Goal: Obtain resource: Download file/media

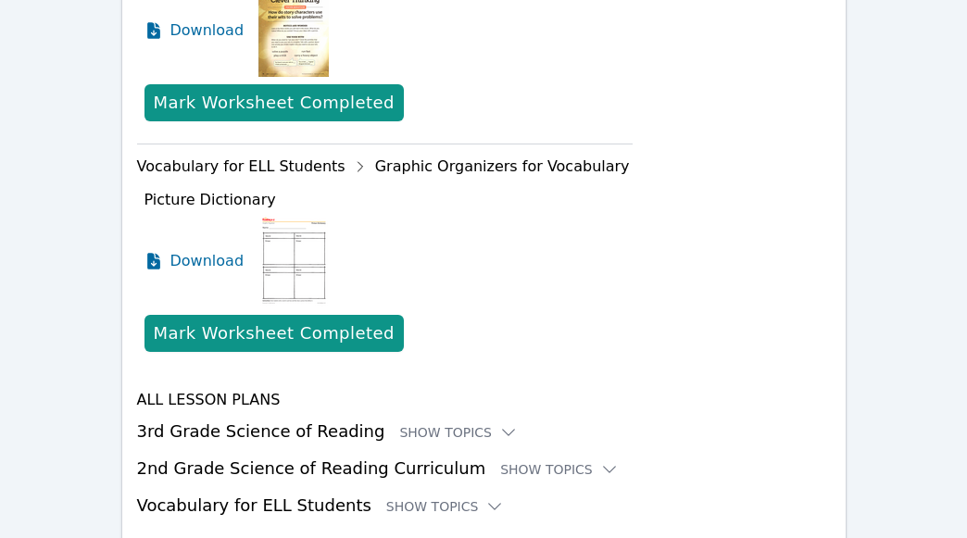
scroll to position [1341, 0]
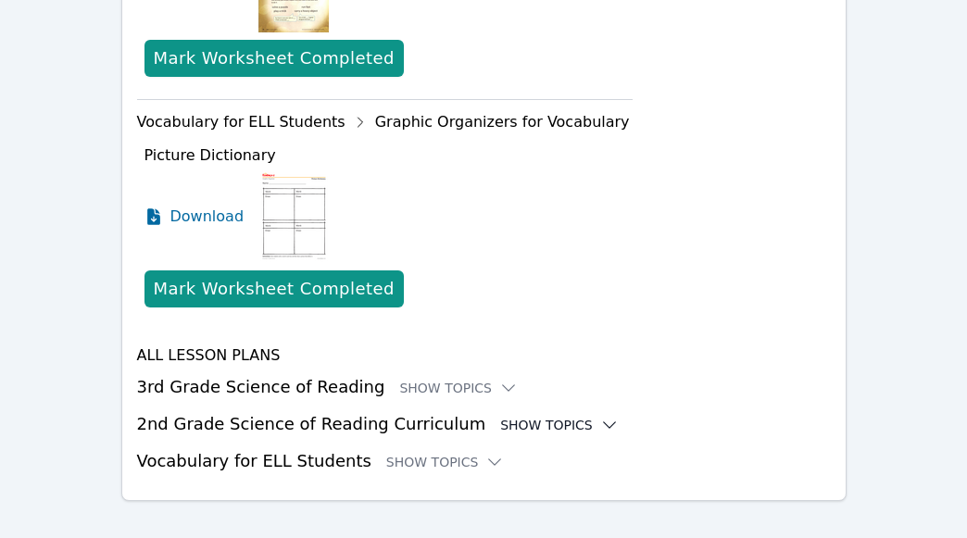
click at [500, 416] on div "Show Topics" at bounding box center [559, 425] width 119 height 19
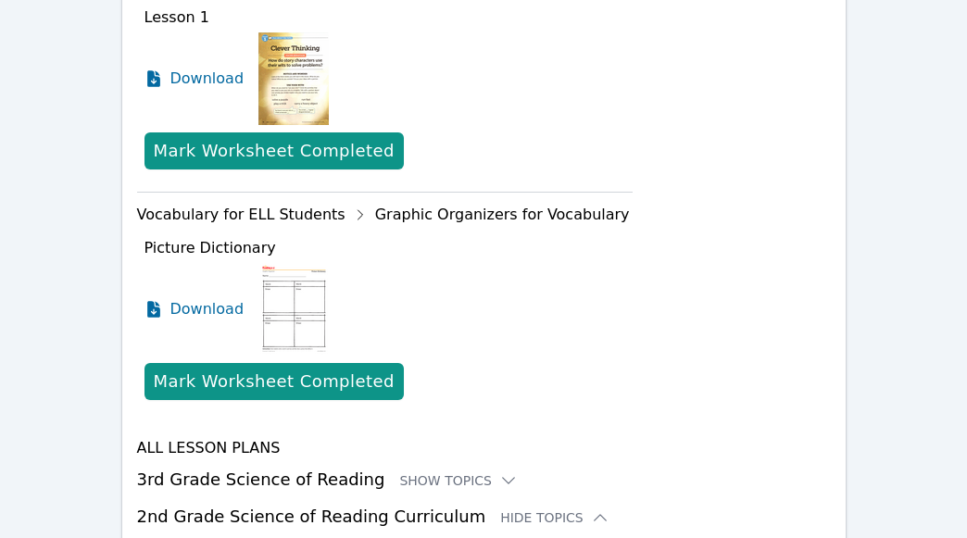
scroll to position [1434, 0]
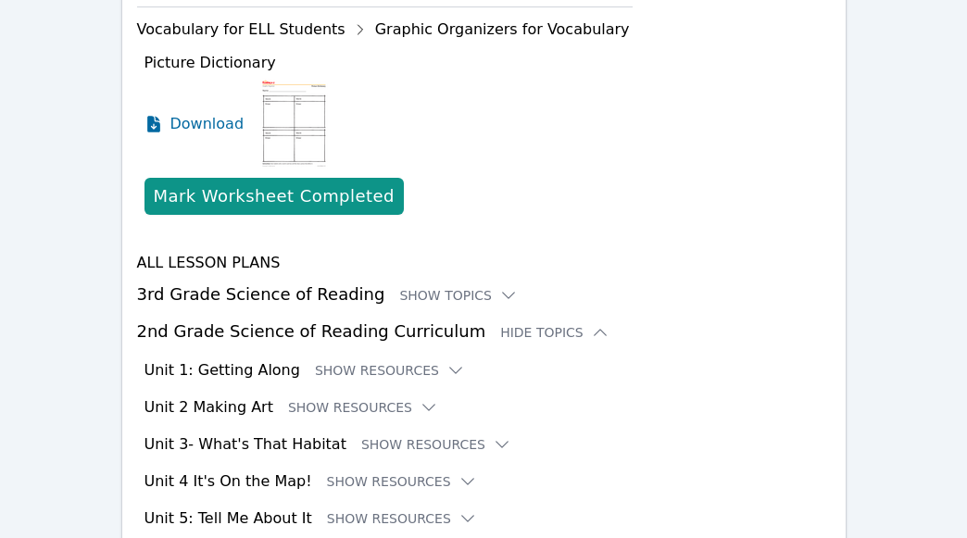
click at [274, 319] on h3 "2nd Grade Science of Reading Curriculum Hide Topics" at bounding box center [484, 332] width 694 height 26
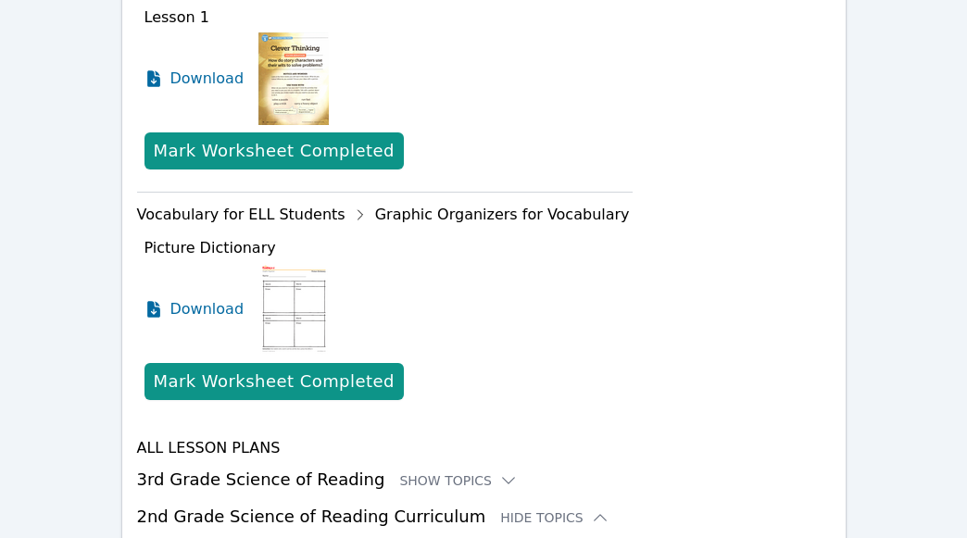
scroll to position [878, 0]
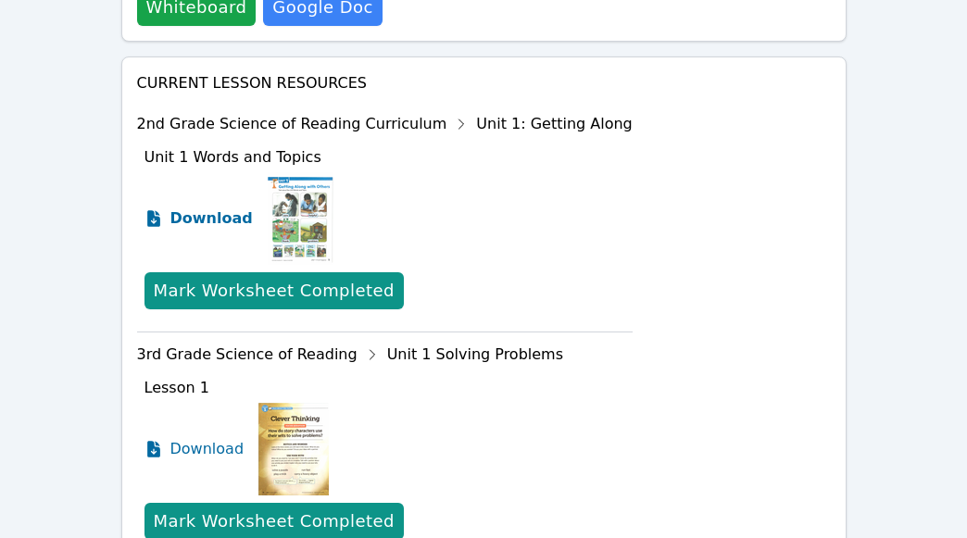
click at [221, 207] on span "Download" at bounding box center [211, 218] width 82 height 22
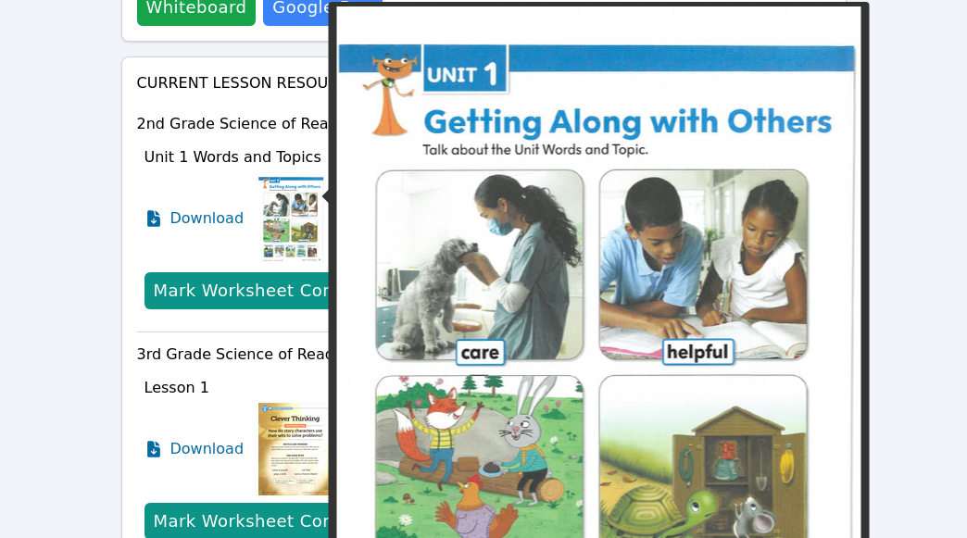
click at [288, 196] on img at bounding box center [291, 218] width 66 height 93
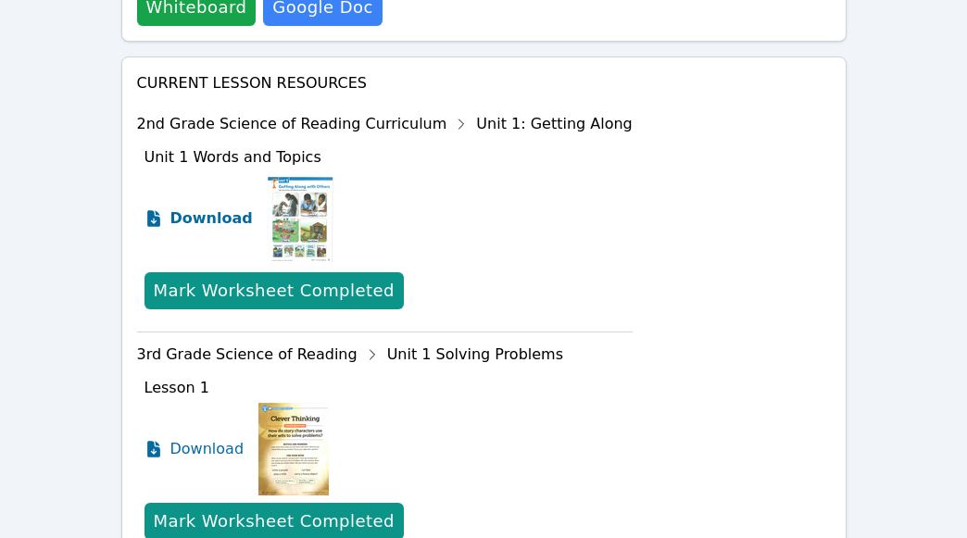
click at [203, 207] on span "Download" at bounding box center [211, 218] width 82 height 22
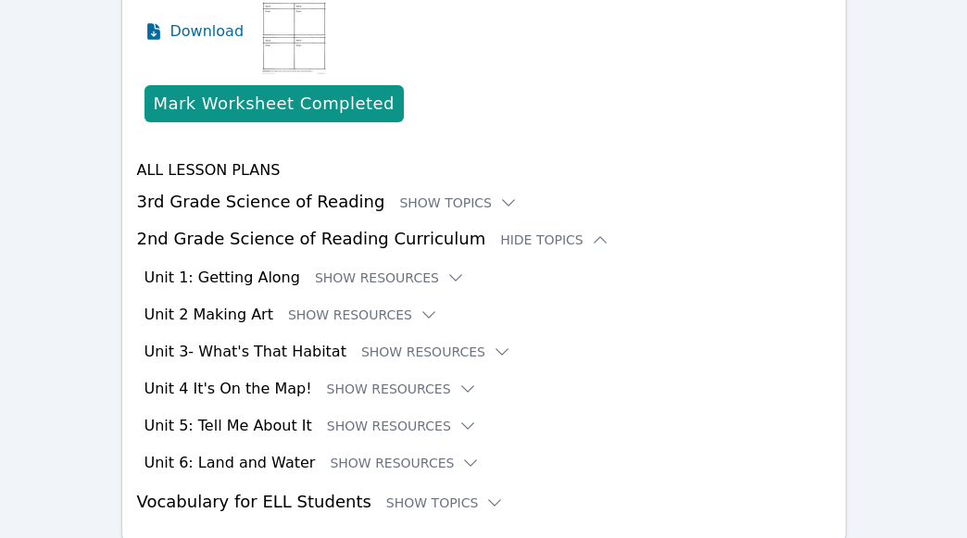
scroll to position [1567, 0]
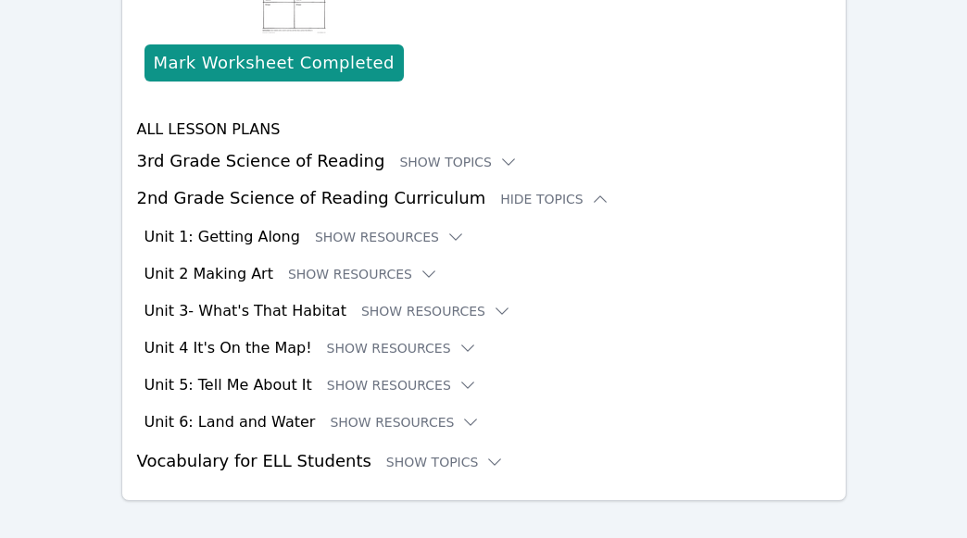
click at [242, 301] on div "All Lesson Plans 3rd Grade Science of Reading Show Topics 2nd Grade Science of …" at bounding box center [484, 297] width 694 height 356
click at [177, 300] on h3 "Unit 3- What's That Habitat" at bounding box center [245, 311] width 202 height 22
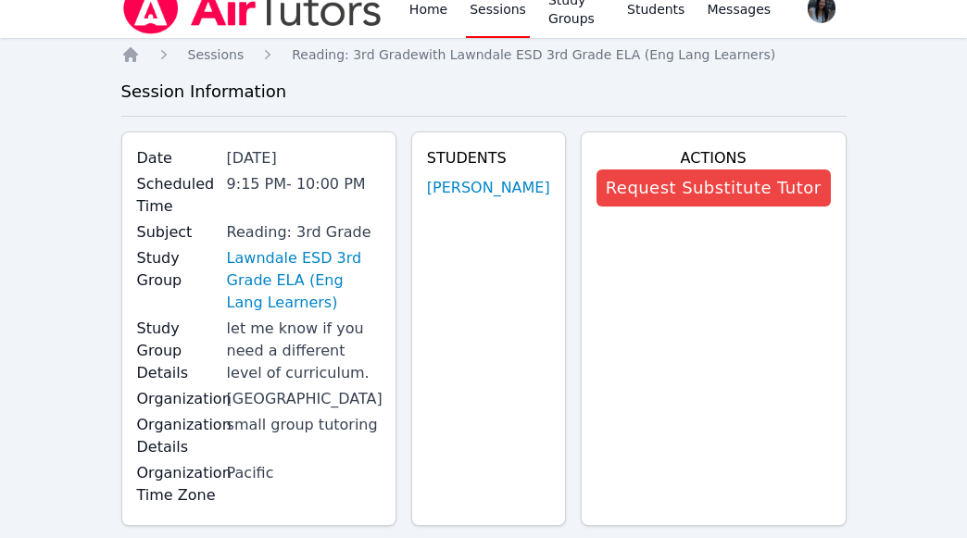
scroll to position [0, 0]
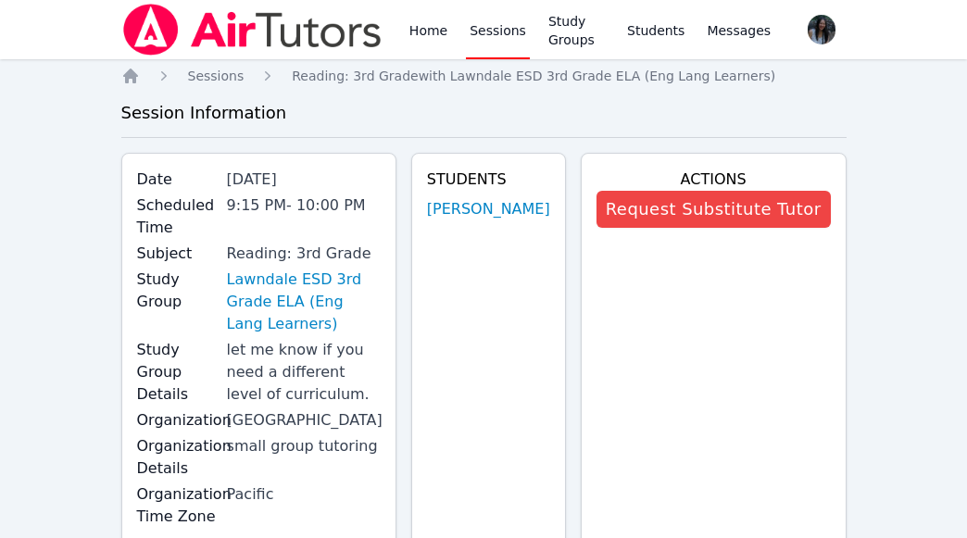
click at [499, 28] on link "Sessions" at bounding box center [498, 29] width 64 height 59
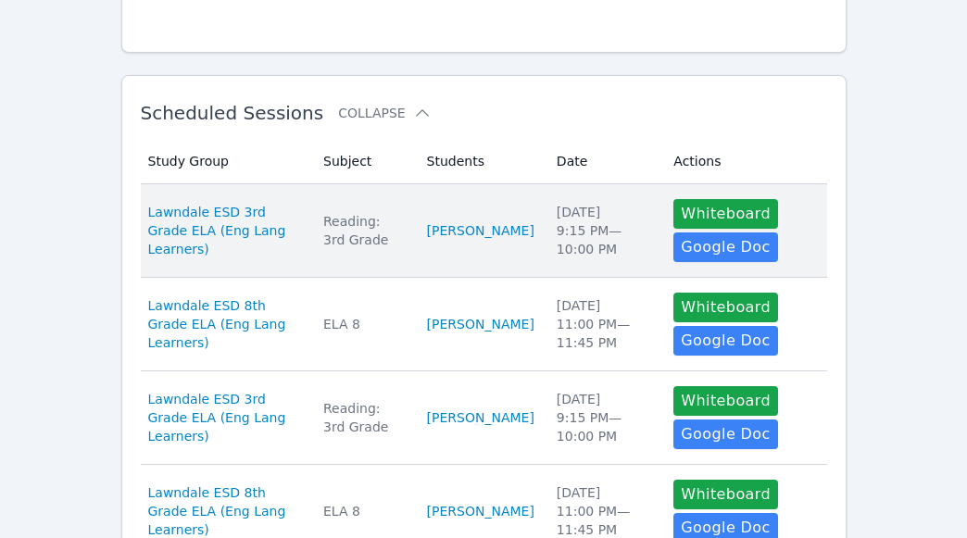
scroll to position [278, 0]
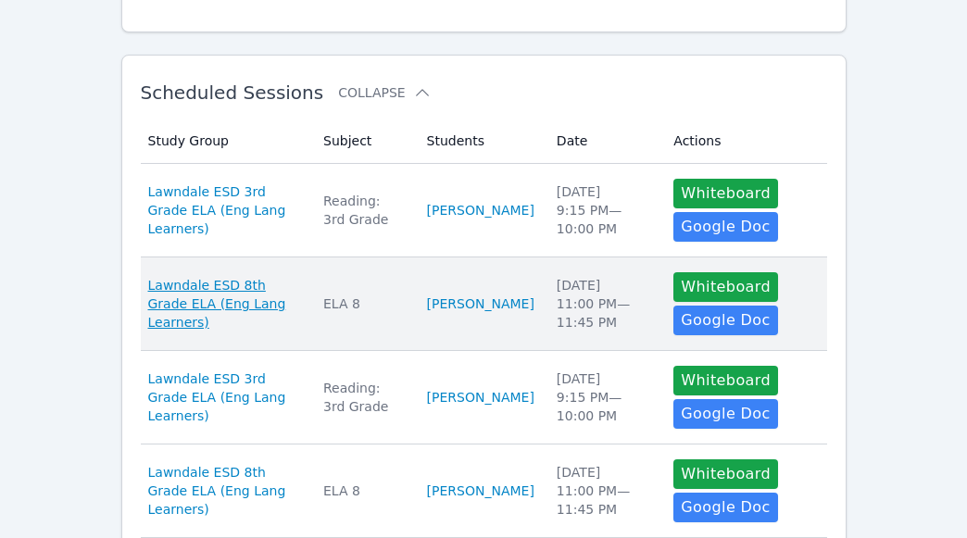
click at [291, 295] on span "Lawndale ESD 8th Grade ELA (Eng Lang Learners)" at bounding box center [225, 304] width 154 height 56
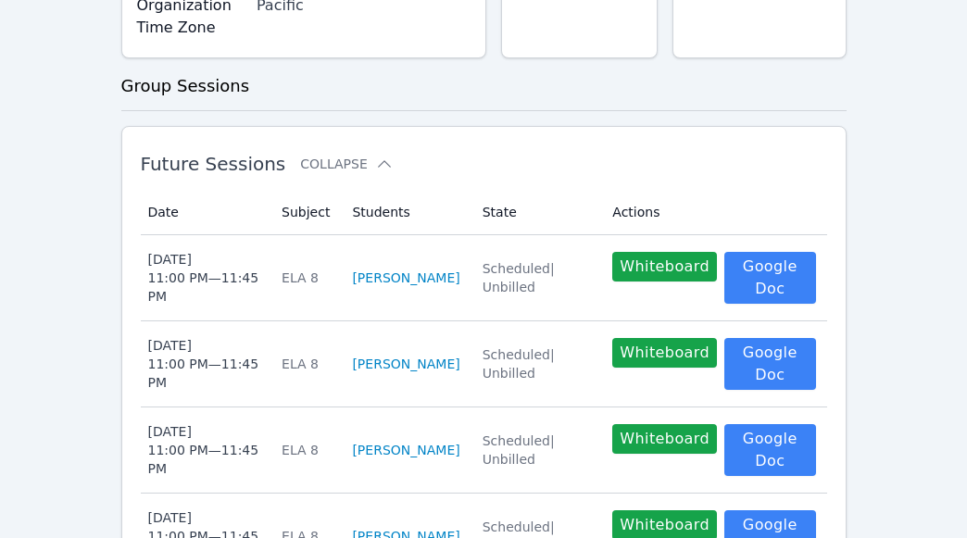
scroll to position [400, 0]
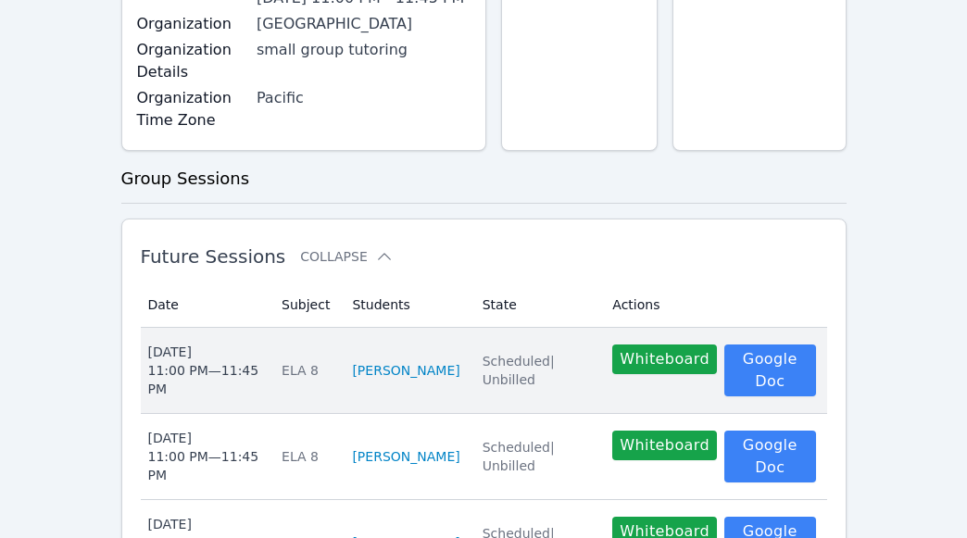
click at [231, 395] on div "[DATE] 11:00 PM — 11:45 PM" at bounding box center [204, 371] width 112 height 56
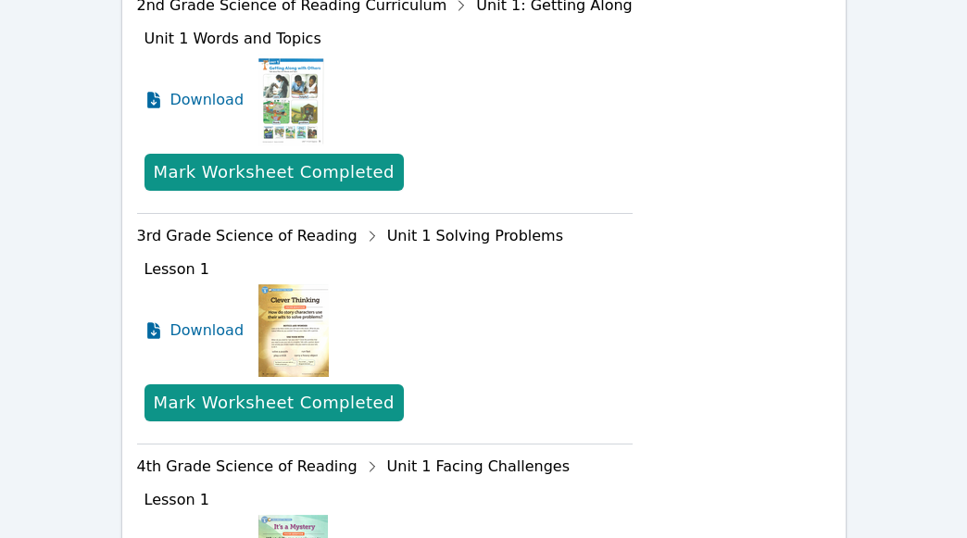
scroll to position [1111, 0]
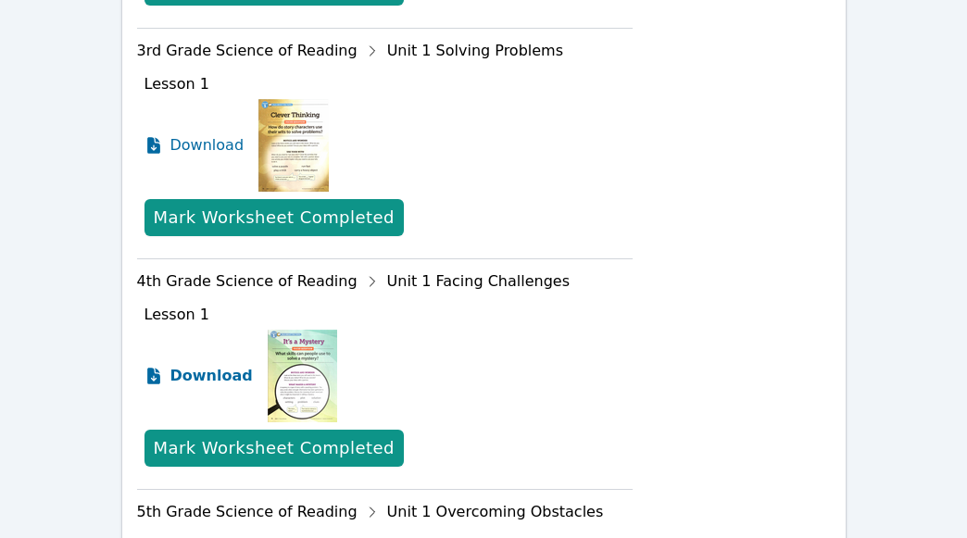
click at [211, 372] on span "Download" at bounding box center [211, 376] width 82 height 22
